Goal: Transaction & Acquisition: Purchase product/service

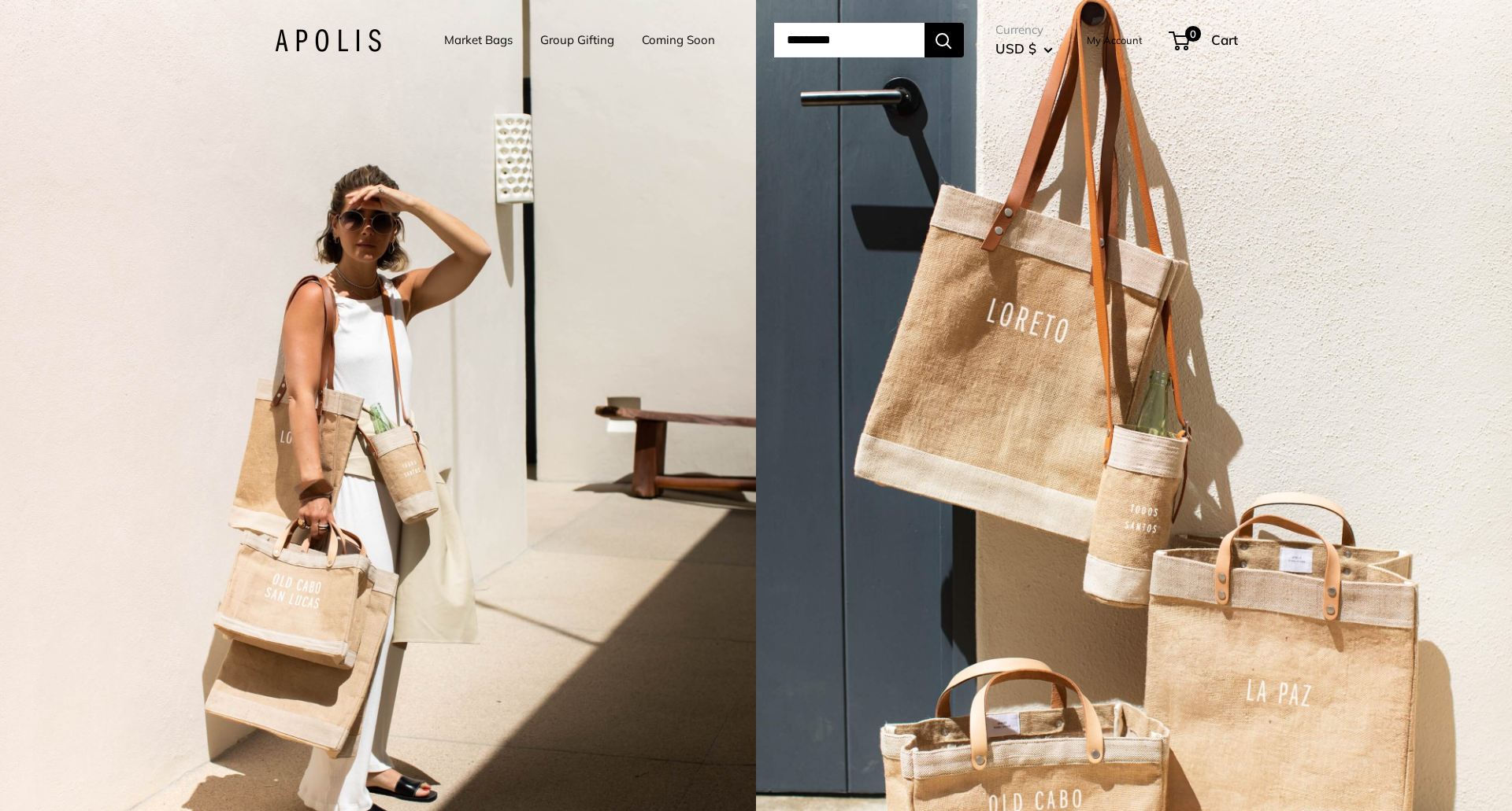
click at [451, 41] on link "Market Bags" at bounding box center [478, 40] width 69 height 22
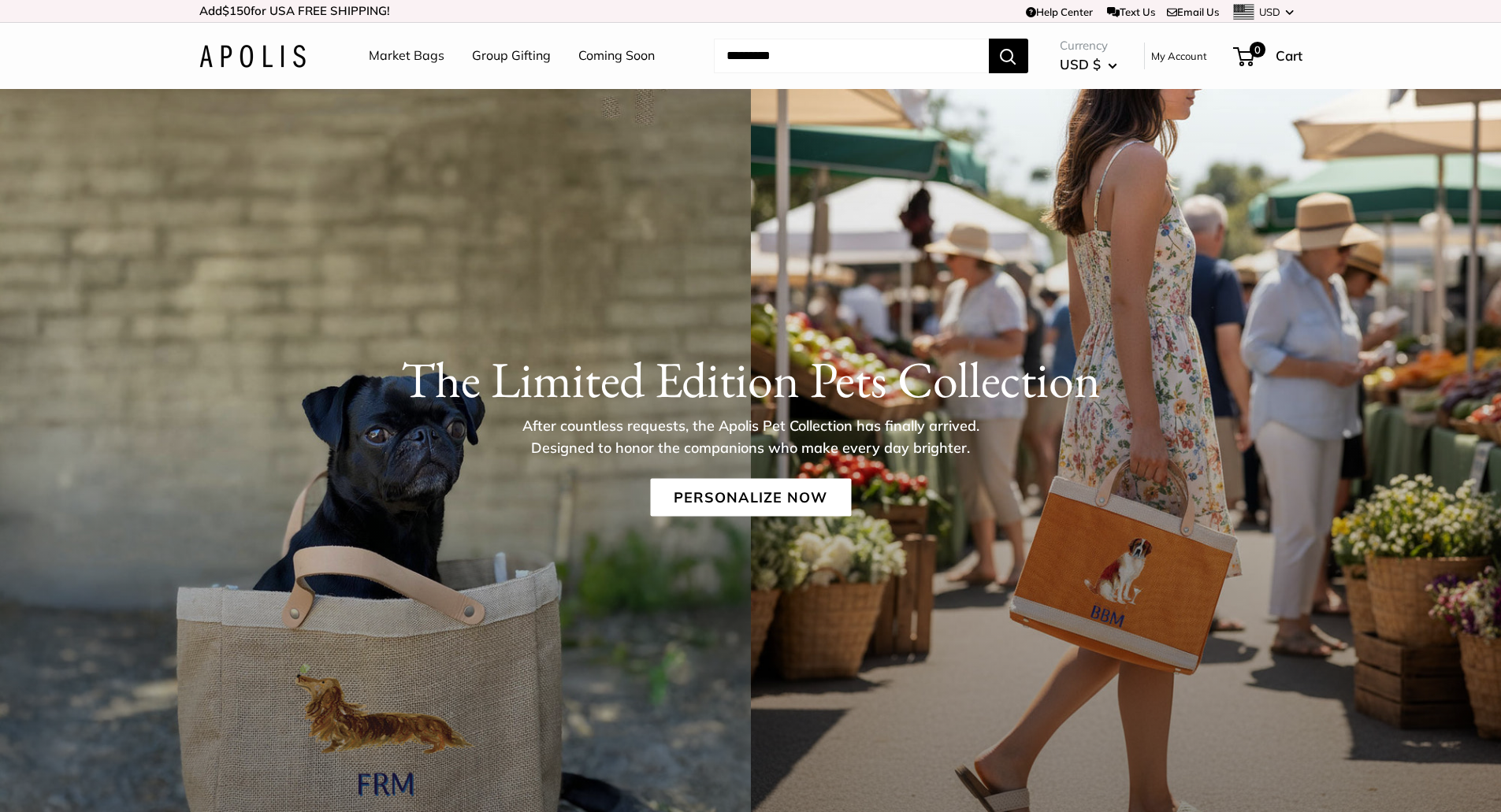
scroll to position [237, 0]
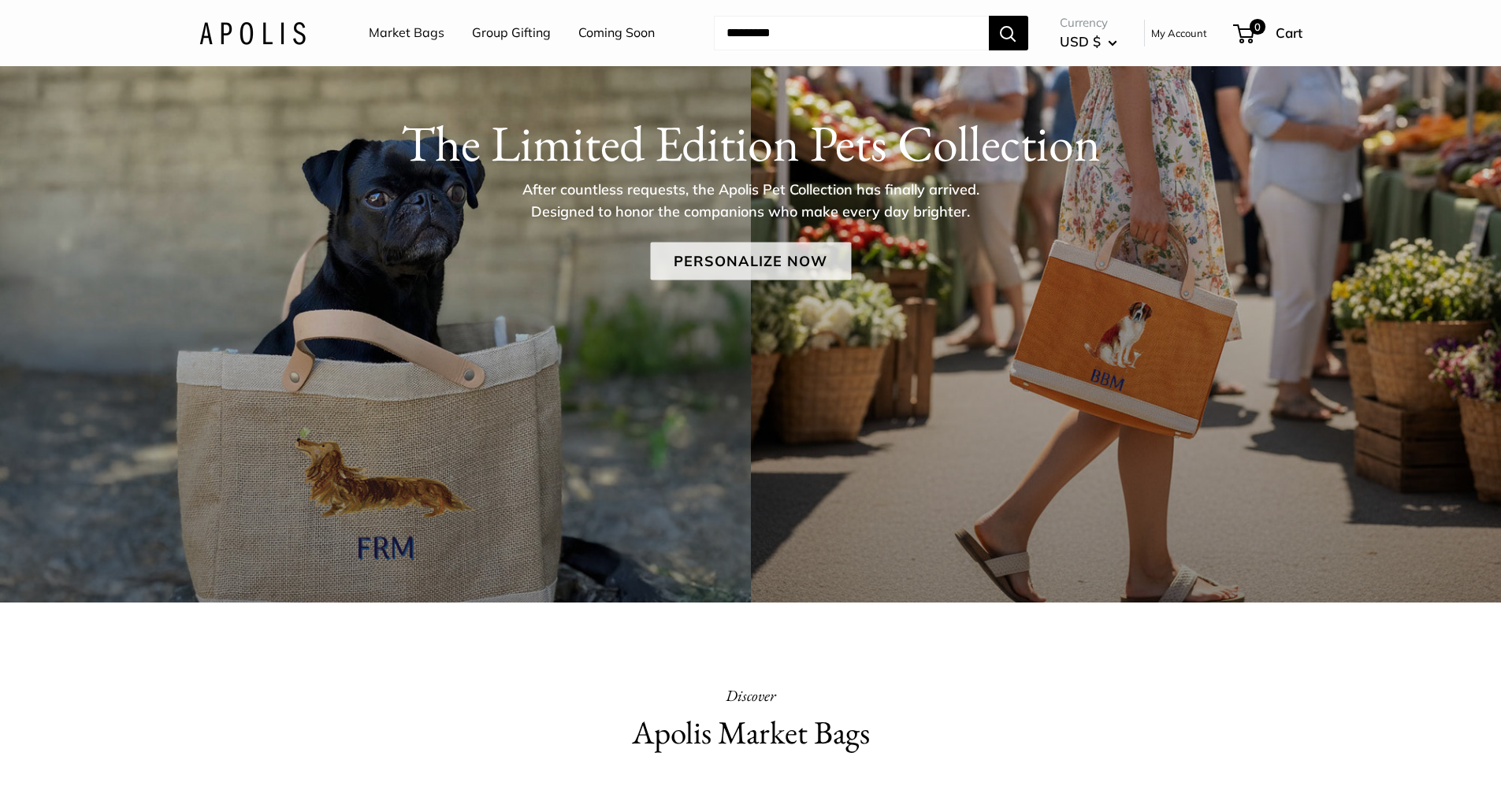
click at [740, 262] on link "Personalize Now" at bounding box center [750, 261] width 201 height 38
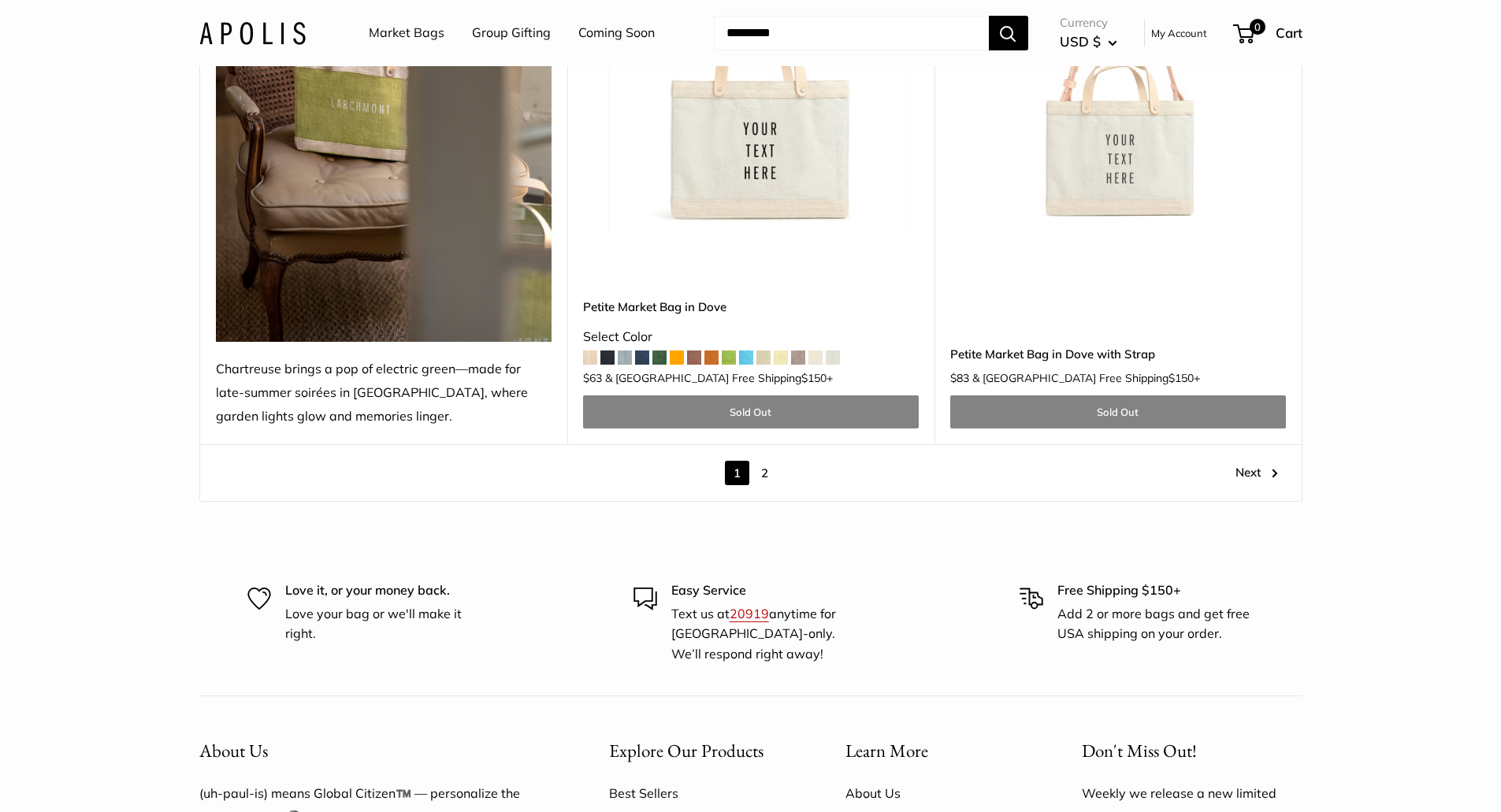
scroll to position [9117, 0]
